Goal: Navigation & Orientation: Understand site structure

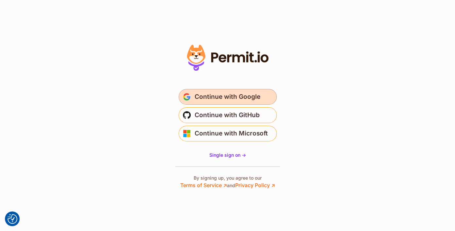
click at [232, 97] on span "Continue with Google" at bounding box center [227, 97] width 66 height 10
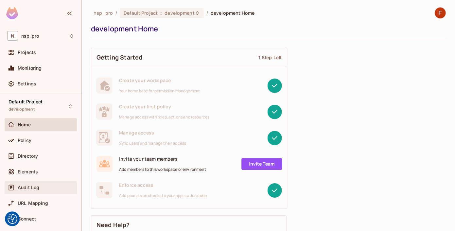
click at [33, 184] on div "Audit Log" at bounding box center [40, 187] width 67 height 8
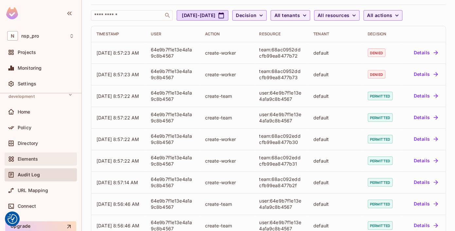
scroll to position [17, 0]
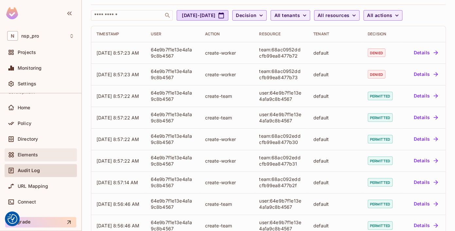
click at [27, 156] on span "Elements" at bounding box center [28, 154] width 20 height 5
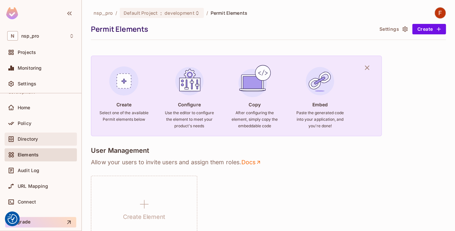
click at [24, 135] on div "Directory" at bounding box center [41, 138] width 72 height 13
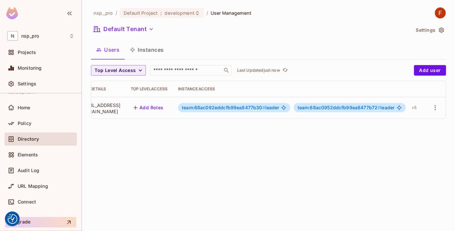
scroll to position [0, 110]
click at [413, 106] on div "+ 5" at bounding box center [414, 107] width 10 height 10
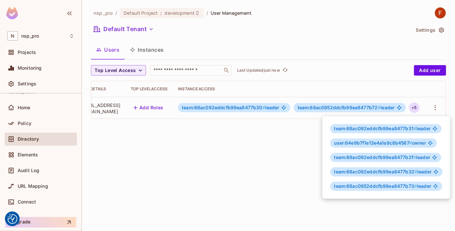
click at [195, 140] on div at bounding box center [227, 115] width 455 height 231
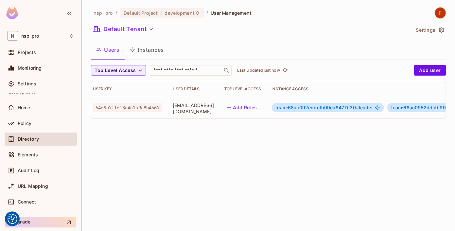
scroll to position [0, 0]
drag, startPoint x: 157, startPoint y: 108, endPoint x: 173, endPoint y: 108, distance: 16.3
click at [171, 108] on td "64e9b7f1e13e4a1a9c8b4567" at bounding box center [131, 108] width 80 height 22
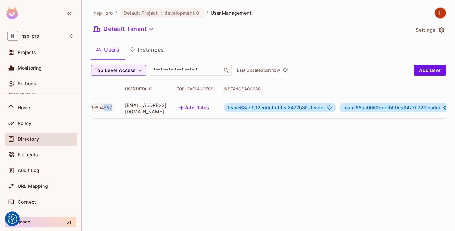
scroll to position [0, 110]
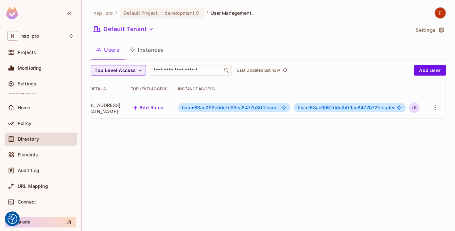
click at [415, 107] on div "+ 5" at bounding box center [414, 107] width 10 height 10
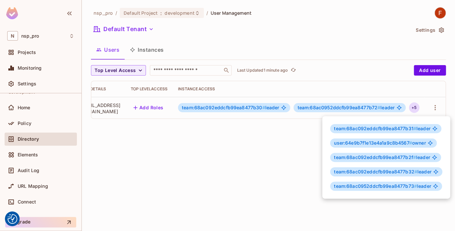
click at [260, 162] on div at bounding box center [227, 115] width 455 height 231
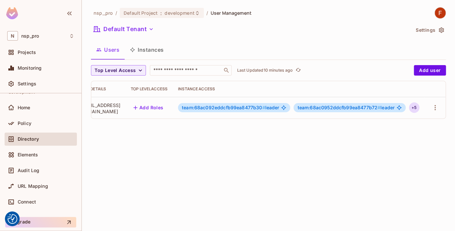
click at [413, 110] on div "+ 5" at bounding box center [414, 107] width 10 height 10
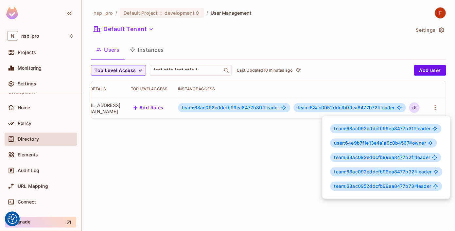
drag, startPoint x: 298, startPoint y: 109, endPoint x: 372, endPoint y: 107, distance: 74.5
click at [398, 111] on div at bounding box center [227, 115] width 455 height 231
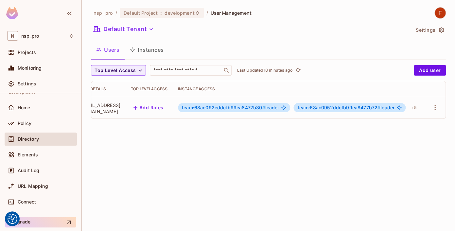
click at [420, 108] on td "team:68ac092eddcfb99ea8477b30 # leader team:68ac0952ddcfb99ea8477b72 # leader +…" at bounding box center [299, 108] width 252 height 22
click at [418, 108] on div "+ 5" at bounding box center [414, 107] width 10 height 10
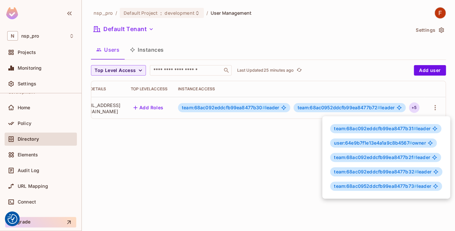
click at [231, 161] on div at bounding box center [227, 115] width 455 height 231
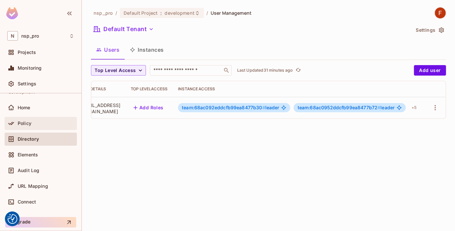
scroll to position [0, 0]
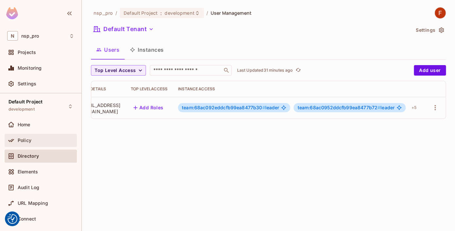
click at [32, 143] on div "Policy" at bounding box center [40, 140] width 67 height 8
